Goal: Task Accomplishment & Management: Complete application form

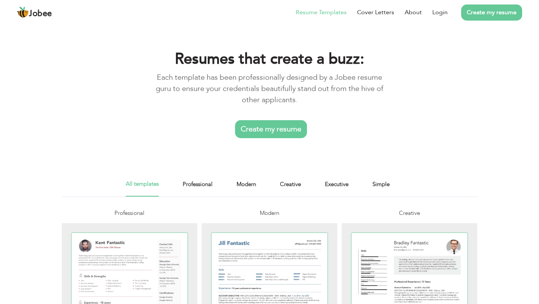
click at [289, 130] on link "Create my resume" at bounding box center [271, 129] width 72 height 18
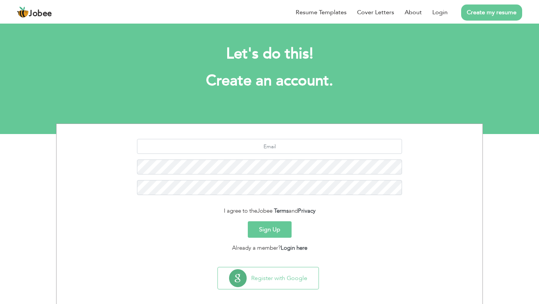
scroll to position [7, 0]
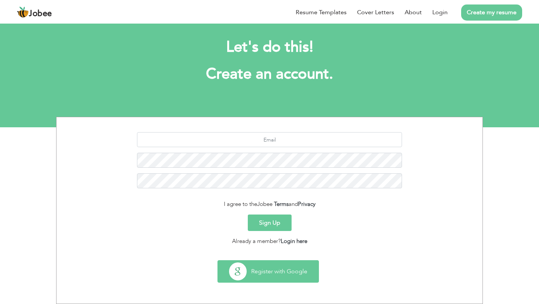
click at [290, 273] on button "Register with Google" at bounding box center [268, 272] width 101 height 22
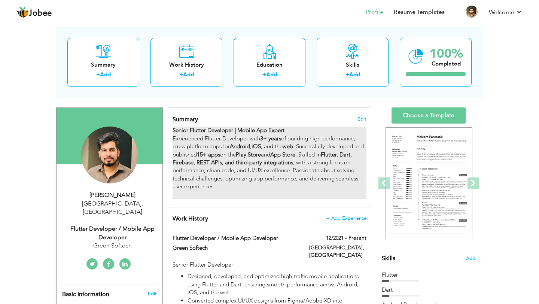
scroll to position [37, 0]
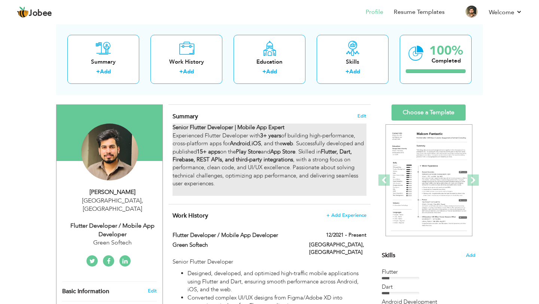
click at [265, 136] on strong "3+ years" at bounding box center [270, 135] width 21 height 7
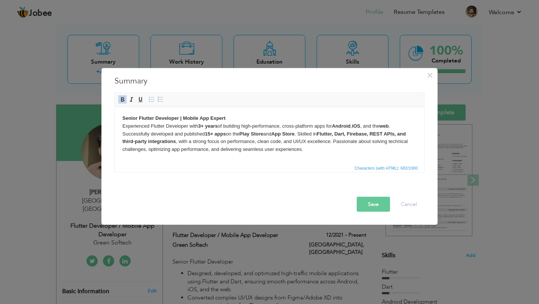
click at [202, 126] on strong "3+ years" at bounding box center [207, 126] width 19 height 6
click at [376, 203] on button "Save" at bounding box center [373, 204] width 33 height 15
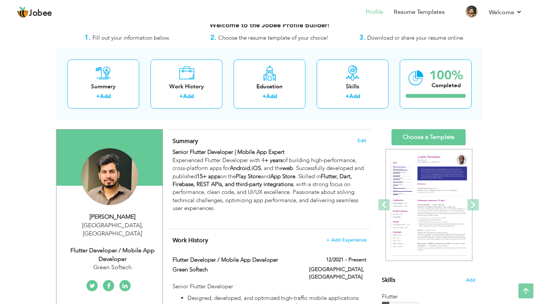
scroll to position [0, 0]
